Goal: Information Seeking & Learning: Learn about a topic

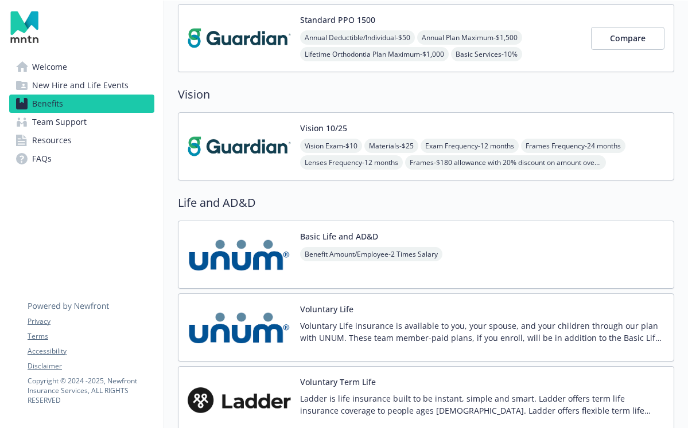
scroll to position [889, 0]
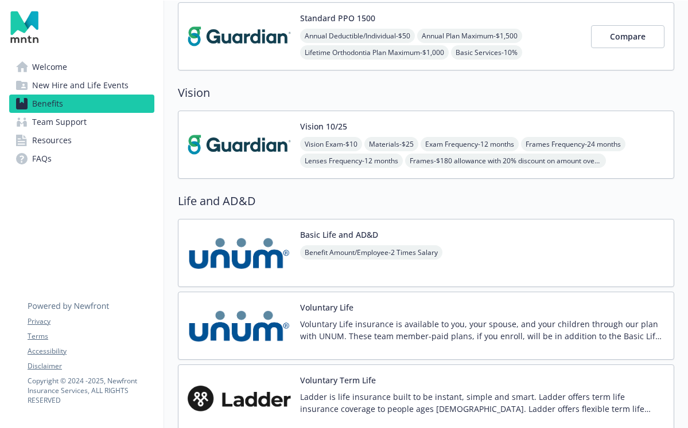
click at [267, 145] on img at bounding box center [239, 144] width 103 height 49
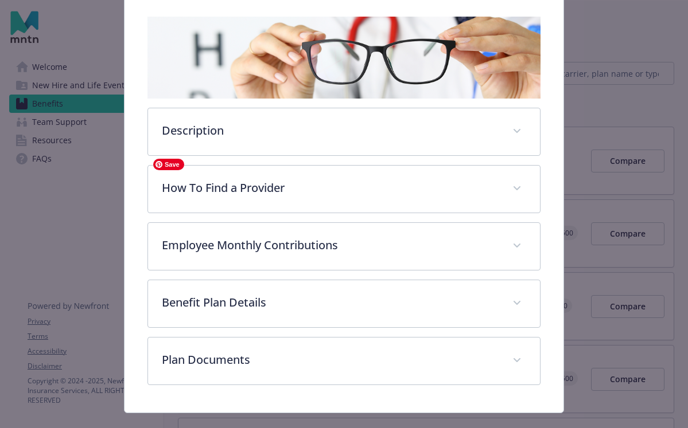
scroll to position [177, 0]
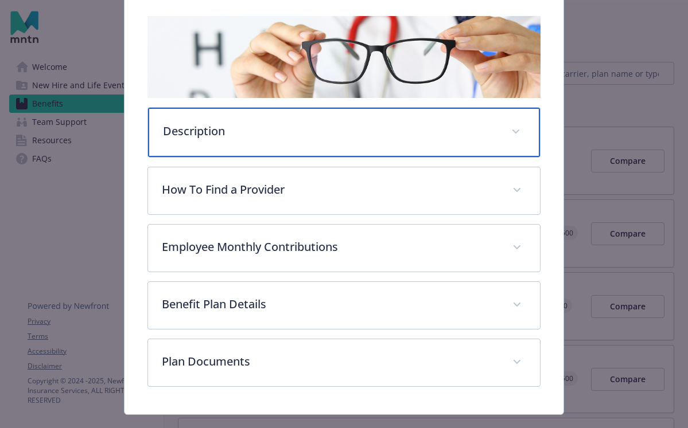
click at [412, 134] on p "Description" at bounding box center [330, 131] width 334 height 17
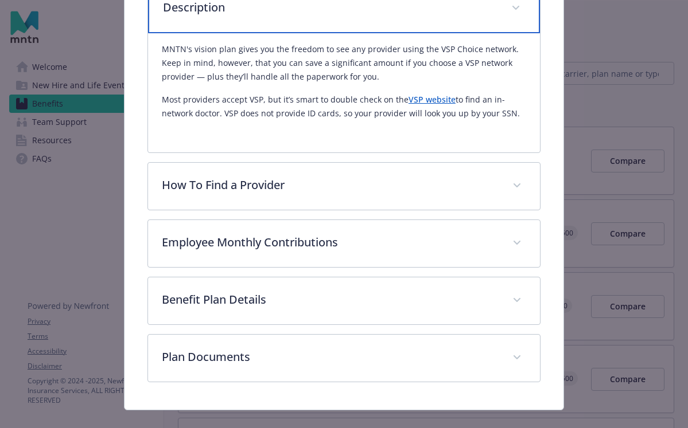
scroll to position [301, 0]
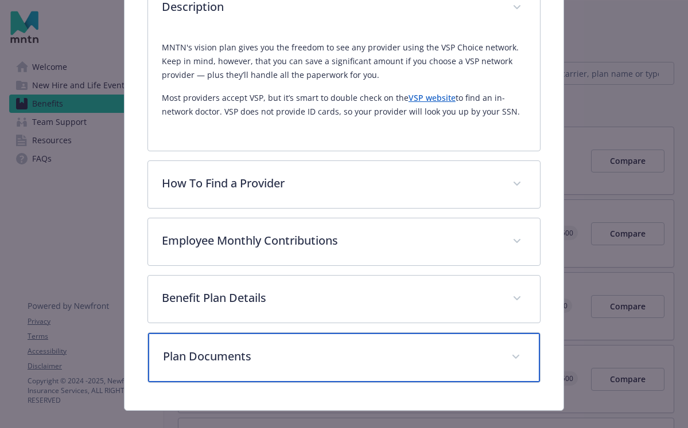
click at [351, 353] on p "Plan Documents" at bounding box center [330, 356] width 334 height 17
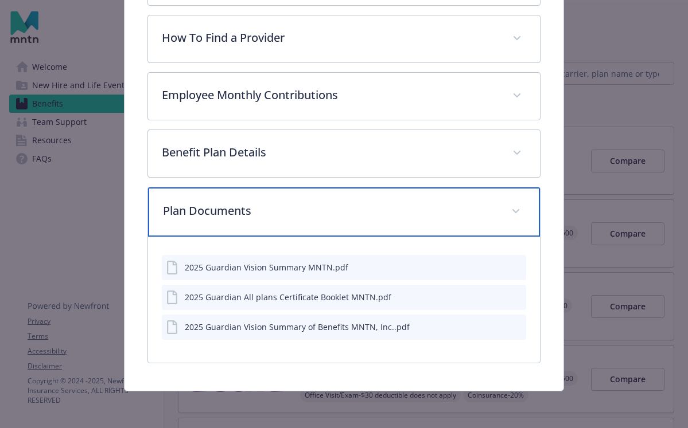
scroll to position [446, 0]
click at [451, 204] on p "Plan Documents" at bounding box center [330, 210] width 334 height 17
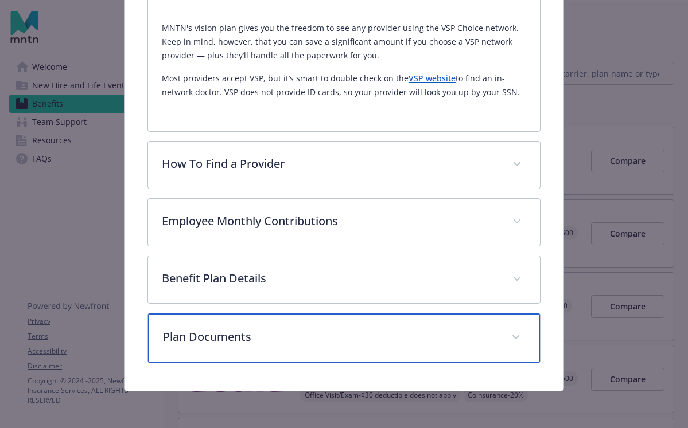
scroll to position [320, 0]
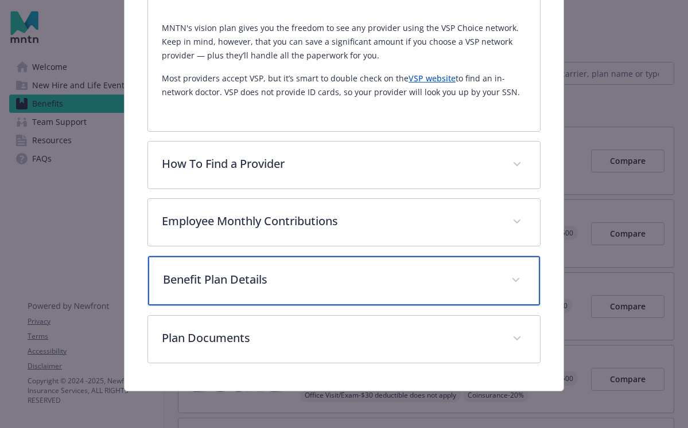
click at [350, 284] on p "Benefit Plan Details" at bounding box center [330, 279] width 334 height 17
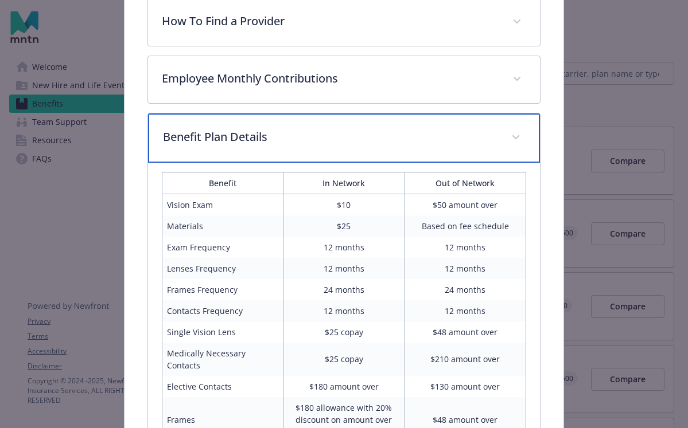
scroll to position [492, 0]
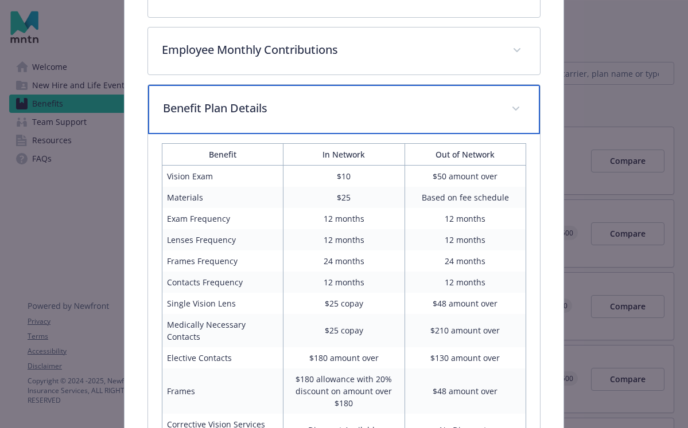
click at [343, 126] on div "Benefit Plan Details" at bounding box center [344, 109] width 392 height 49
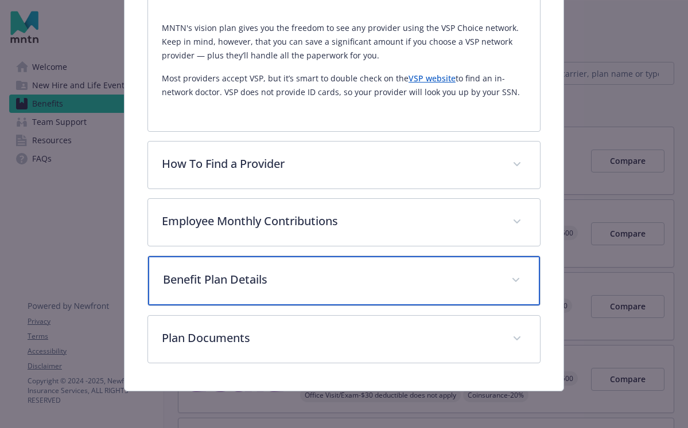
scroll to position [320, 0]
